Goal: Task Accomplishment & Management: Complete application form

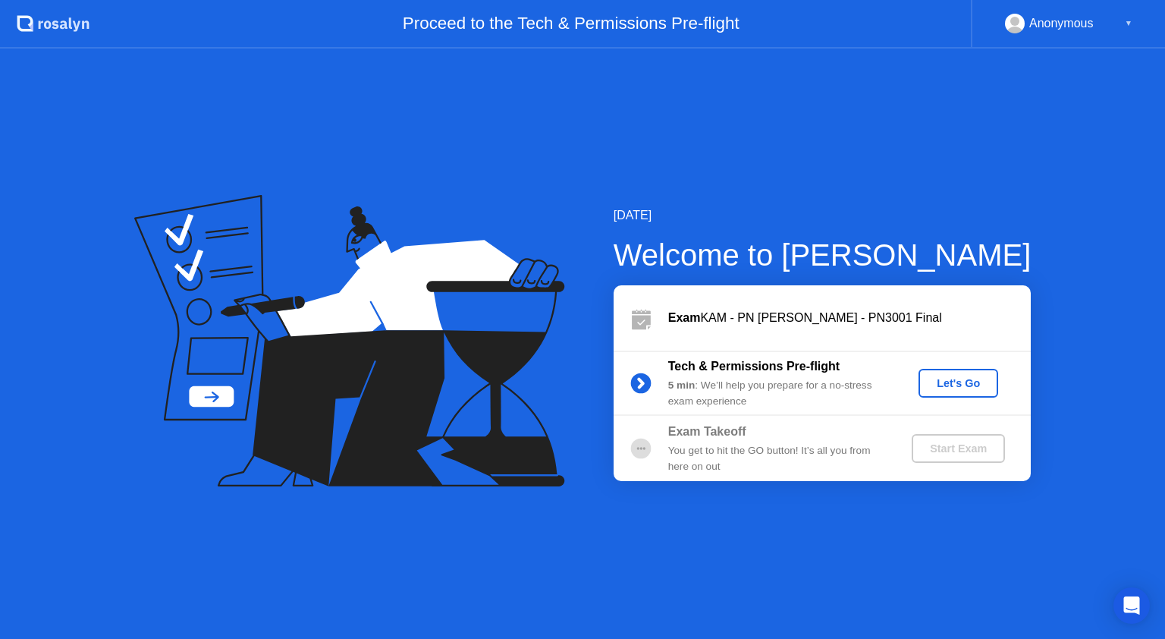
click at [946, 377] on div "Let's Go" at bounding box center [957, 383] width 67 height 12
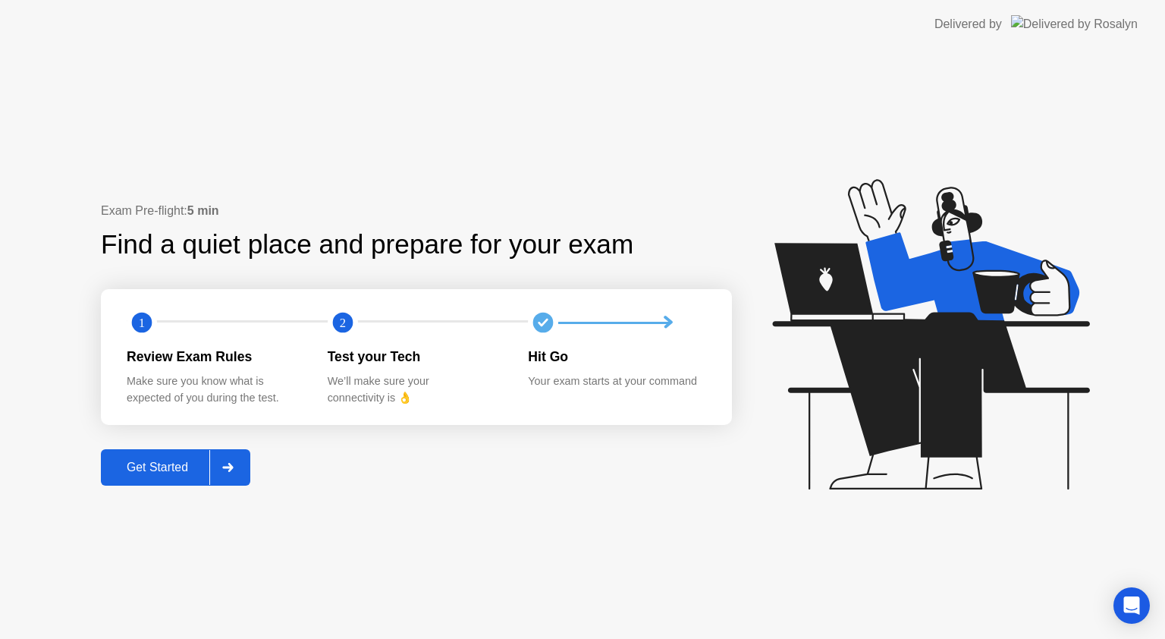
click at [177, 464] on div "Get Started" at bounding box center [157, 467] width 104 height 14
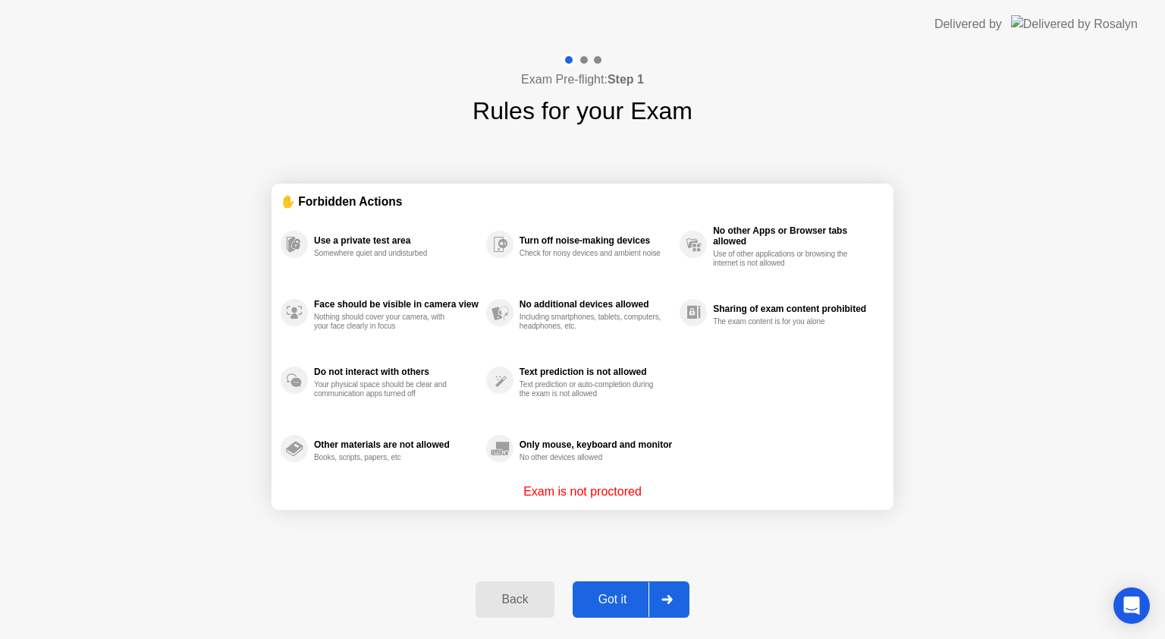
click at [636, 595] on div "Got it" at bounding box center [612, 599] width 71 height 14
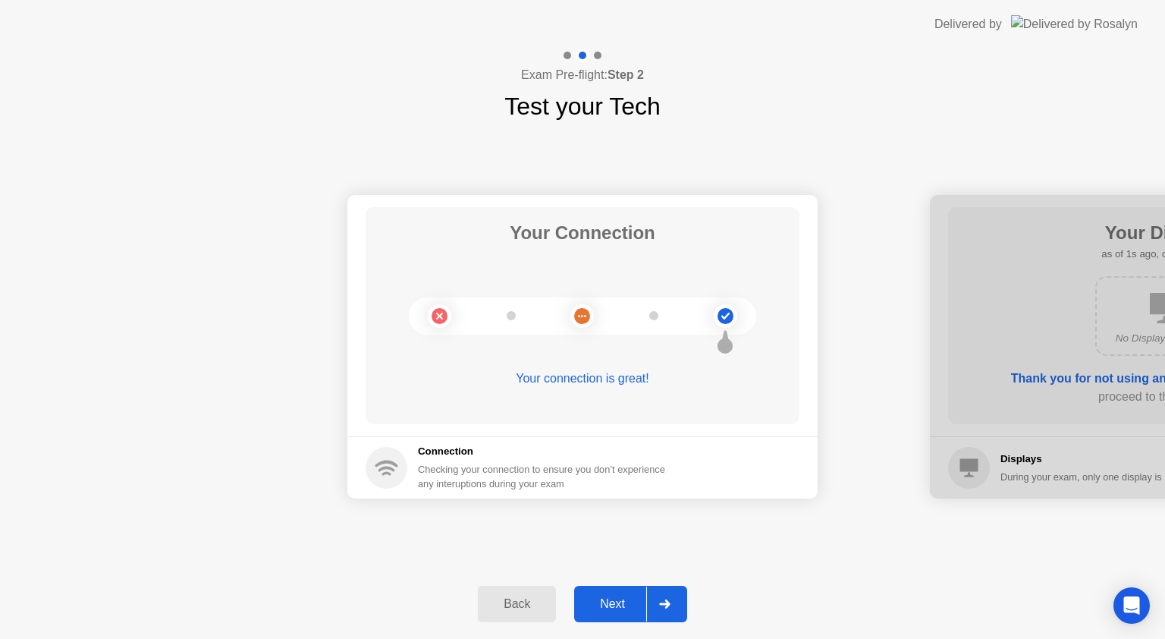
click at [610, 605] on div "Next" at bounding box center [612, 604] width 67 height 14
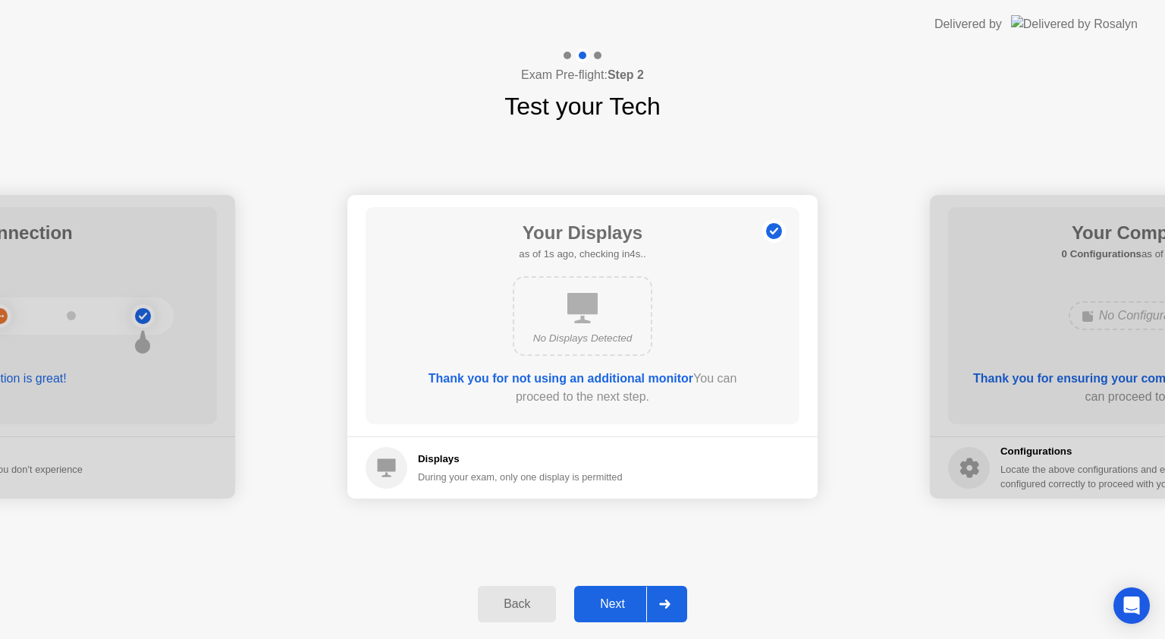
click at [610, 605] on div "Next" at bounding box center [612, 604] width 67 height 14
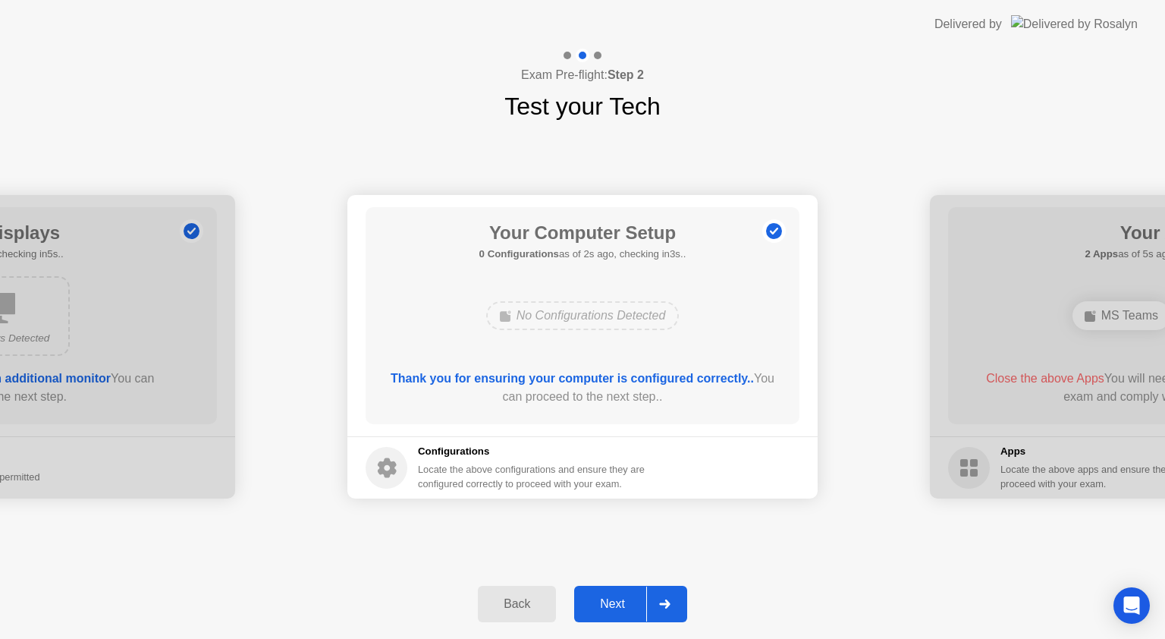
click at [610, 605] on div "Next" at bounding box center [612, 604] width 67 height 14
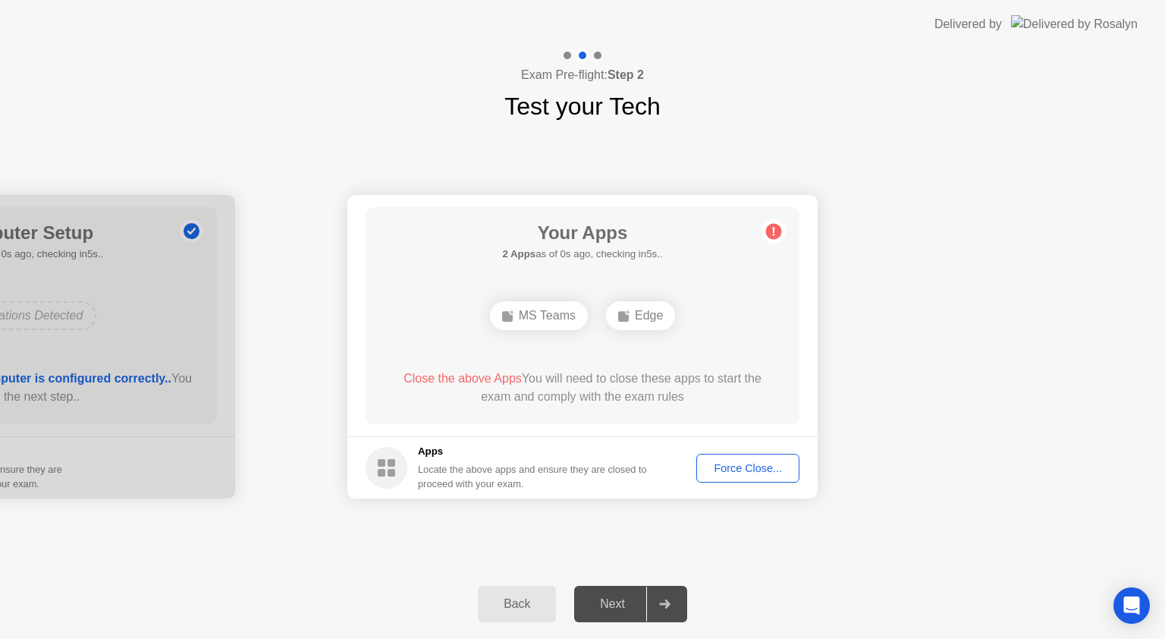
click at [742, 469] on div "Force Close..." at bounding box center [747, 468] width 93 height 12
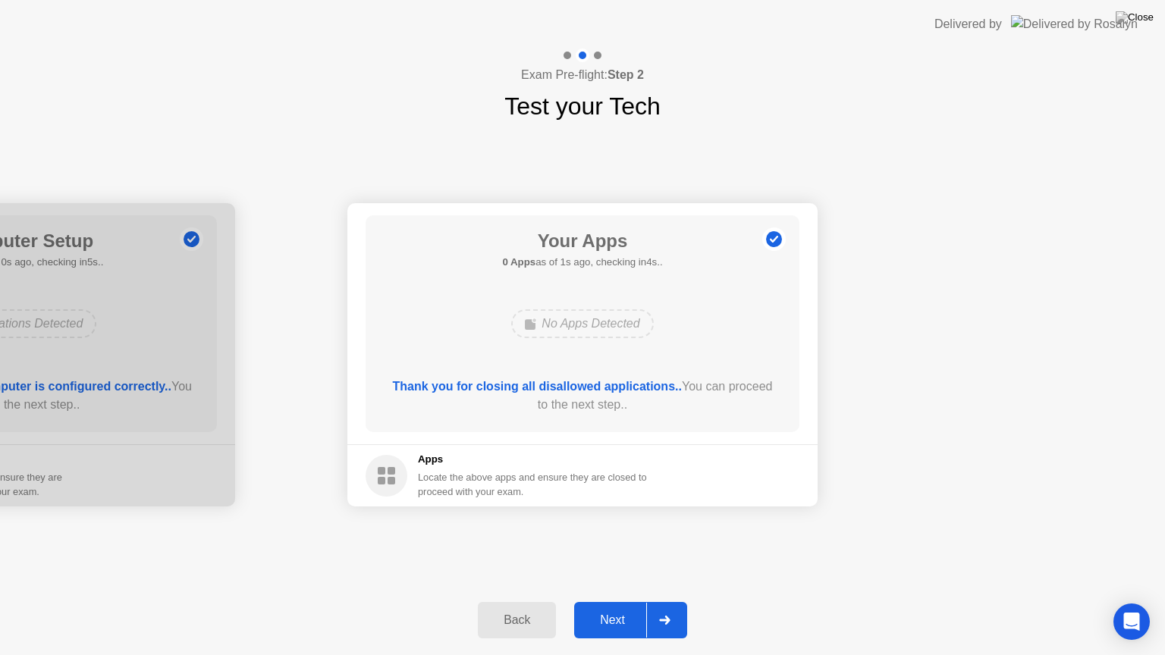
click at [617, 614] on div "Next" at bounding box center [612, 621] width 67 height 14
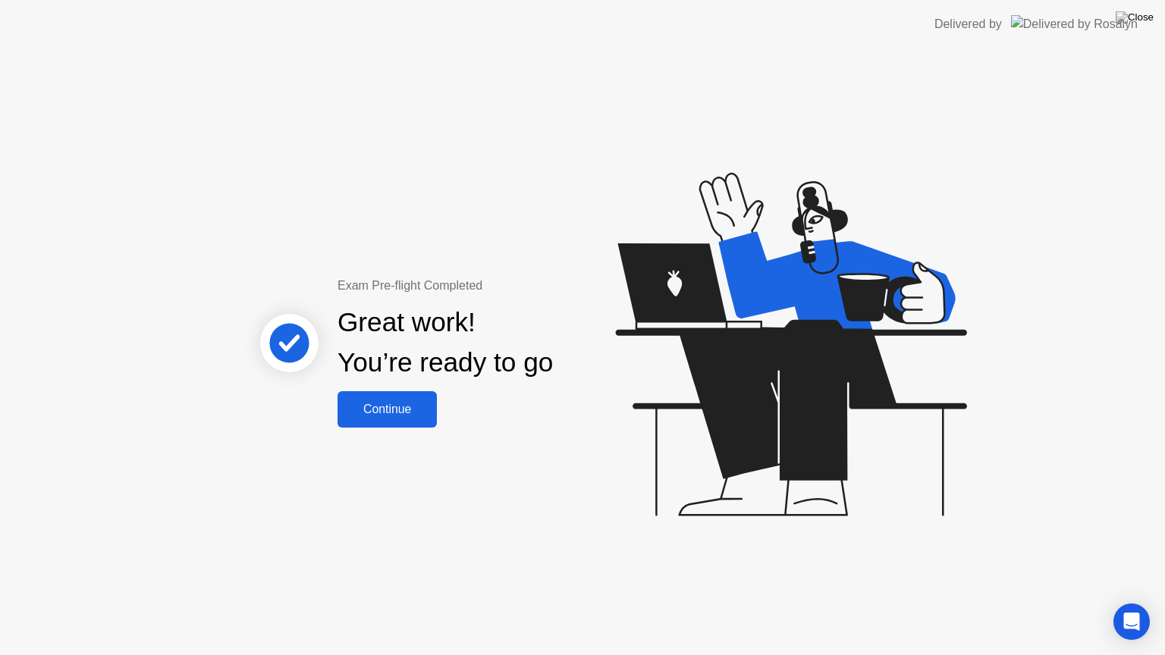
click at [406, 403] on div "Continue" at bounding box center [387, 410] width 90 height 14
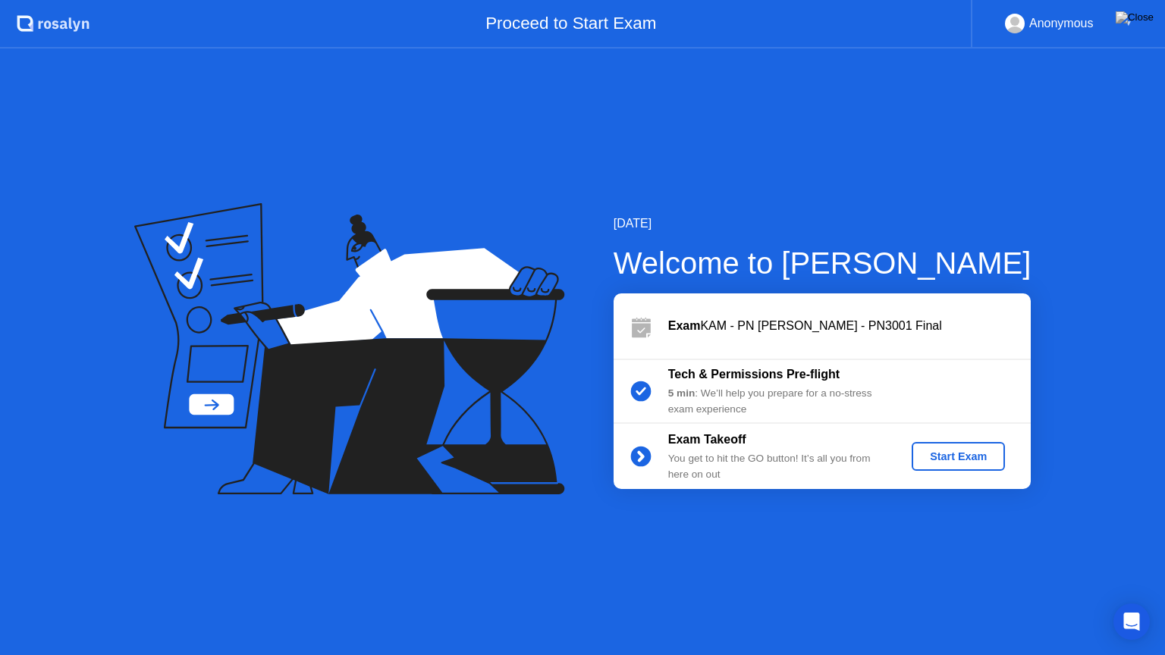
click at [971, 457] on div "Start Exam" at bounding box center [958, 456] width 81 height 12
